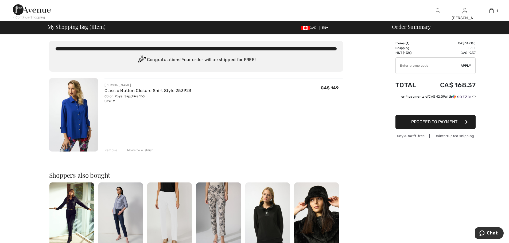
click at [434, 121] on span "Proceed to Payment" at bounding box center [434, 121] width 46 height 5
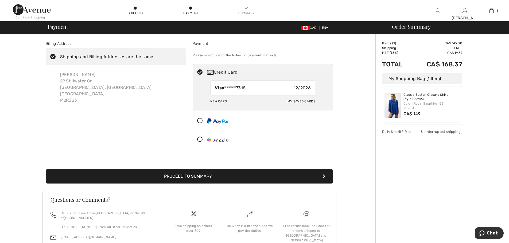
click at [300, 102] on div "My Saved Cards" at bounding box center [301, 101] width 28 height 9
radio input "true"
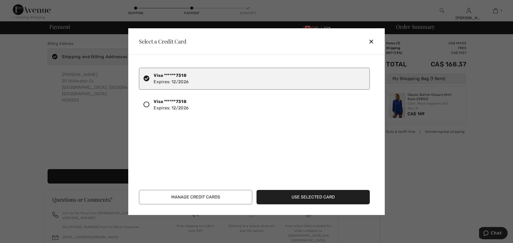
click at [305, 199] on button "Use Selected Card" at bounding box center [312, 197] width 113 height 14
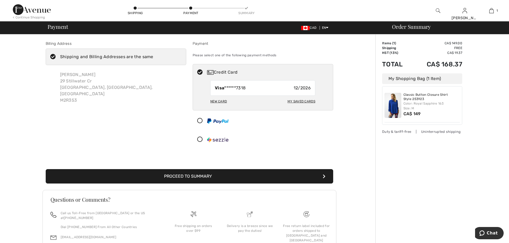
click at [224, 178] on button "Proceed to Summary" at bounding box center [189, 176] width 287 height 14
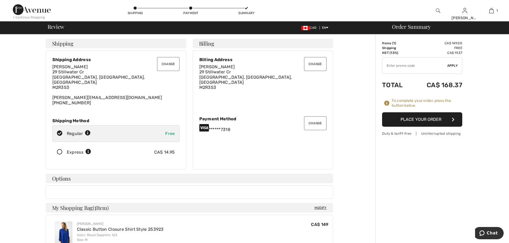
click at [432, 118] on button "Place Your Order" at bounding box center [422, 119] width 80 height 14
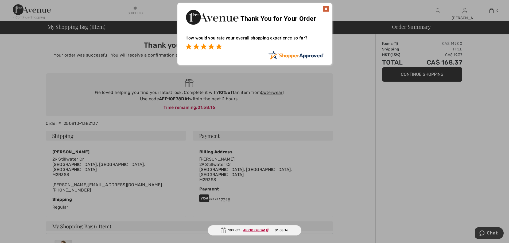
click at [220, 47] on span at bounding box center [218, 46] width 6 height 6
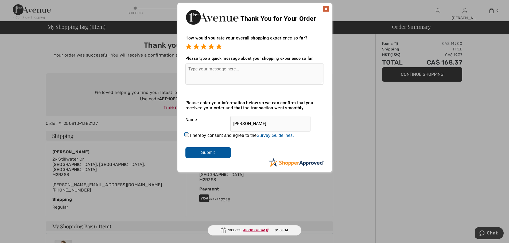
click at [327, 9] on img at bounding box center [325, 9] width 6 height 6
